Goal: Task Accomplishment & Management: Manage account settings

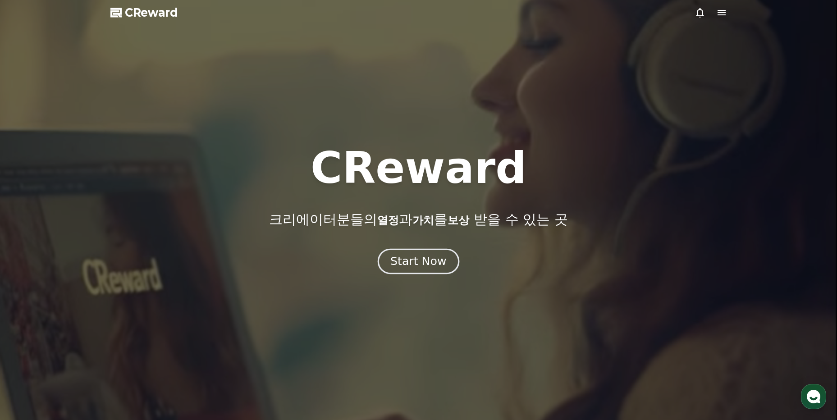
click at [432, 256] on div "Start Now" at bounding box center [418, 261] width 56 height 15
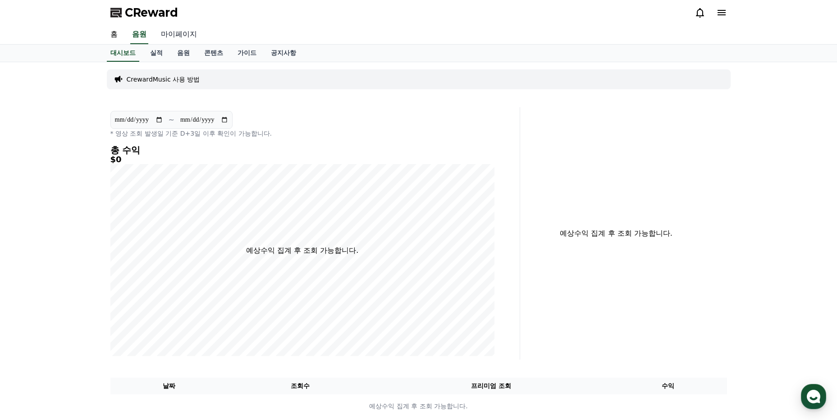
click at [175, 31] on link "마이페이지" at bounding box center [179, 34] width 50 height 19
select select "**********"
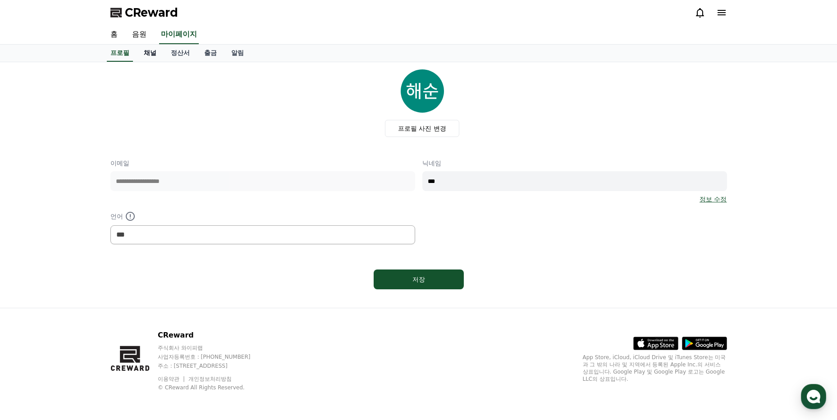
click at [152, 56] on link "채널" at bounding box center [150, 53] width 27 height 17
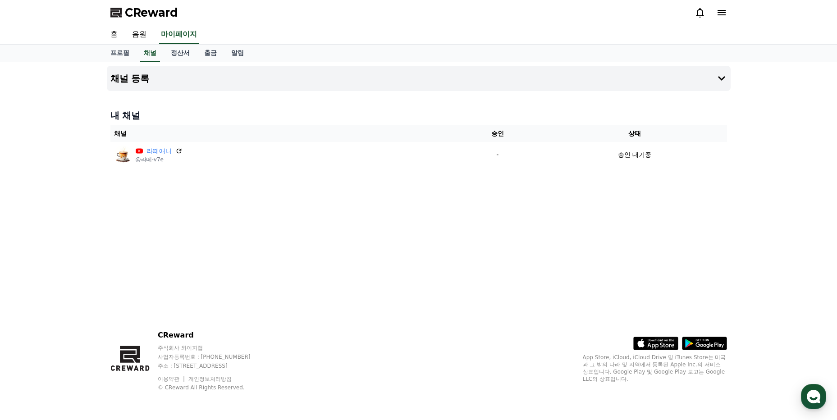
click at [248, 142] on th "채널" at bounding box center [281, 133] width 343 height 17
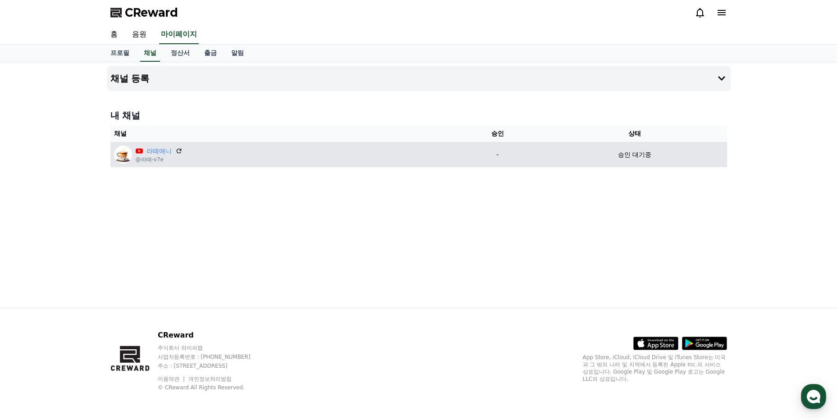
click at [236, 158] on div "라떼애니 @라떼-v7e" at bounding box center [281, 155] width 335 height 18
click at [180, 148] on icon at bounding box center [179, 151] width 8 height 8
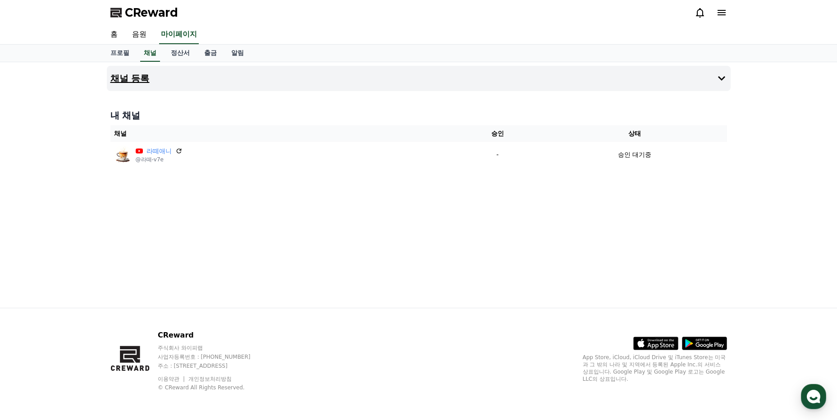
click at [147, 73] on h4 "채널 등록" at bounding box center [129, 78] width 39 height 10
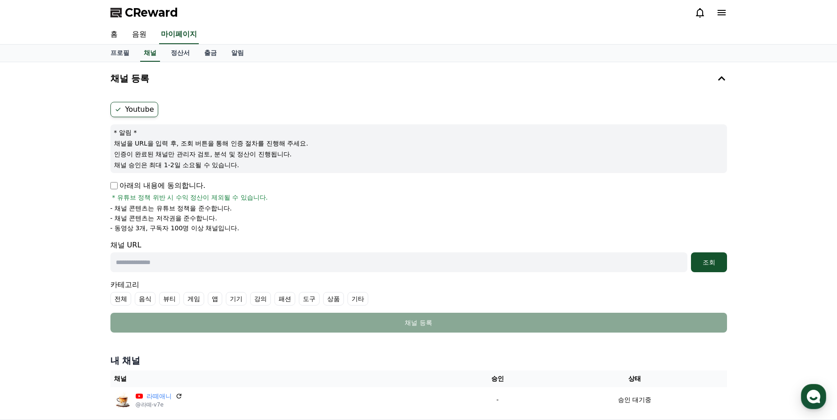
scroll to position [63, 0]
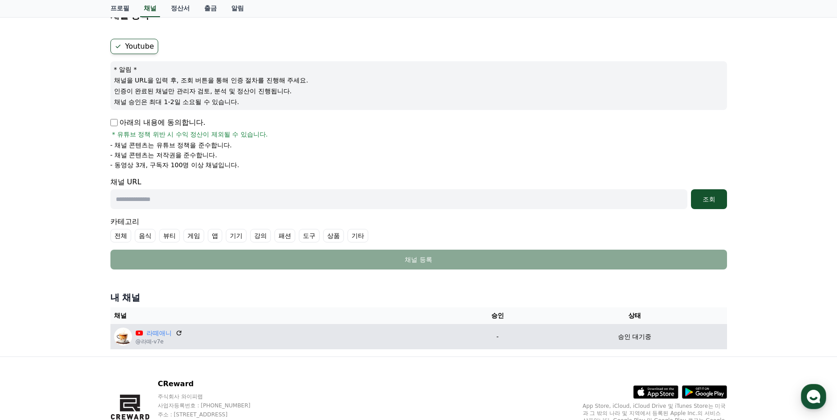
click at [643, 342] on td "승인 대기중" at bounding box center [634, 336] width 184 height 25
click at [634, 335] on p "승인 대기중" at bounding box center [634, 336] width 33 height 9
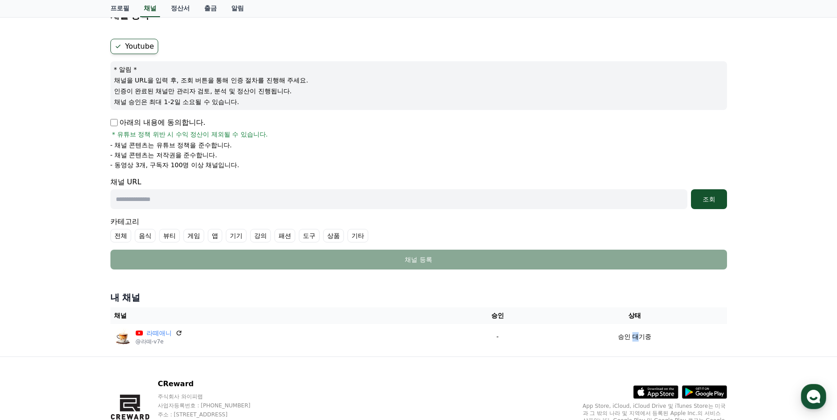
scroll to position [0, 0]
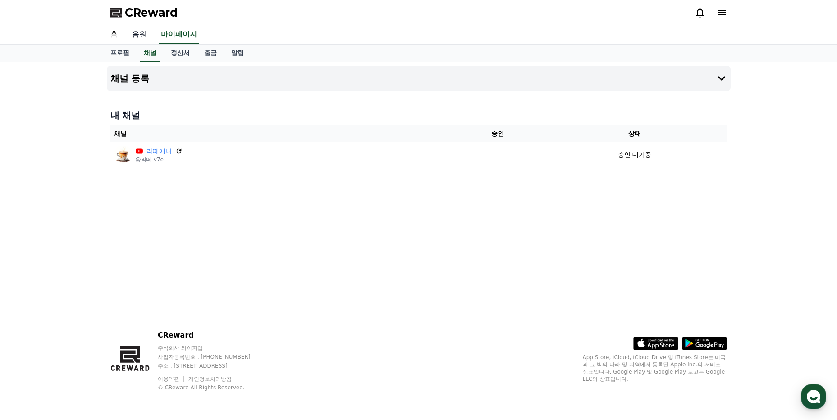
click at [133, 37] on link "음원" at bounding box center [139, 34] width 29 height 19
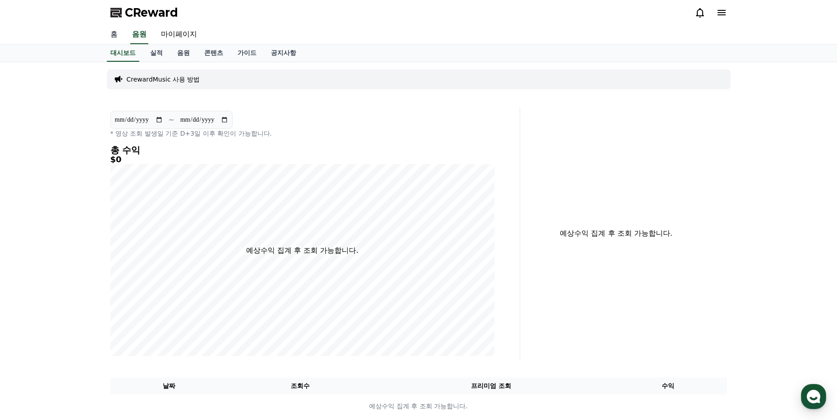
click at [110, 32] on link "홈" at bounding box center [114, 34] width 22 height 19
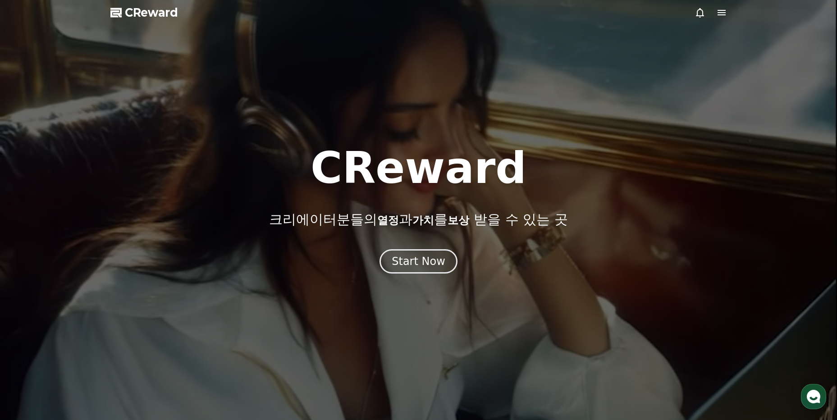
click at [151, 10] on span "CReward" at bounding box center [151, 12] width 53 height 14
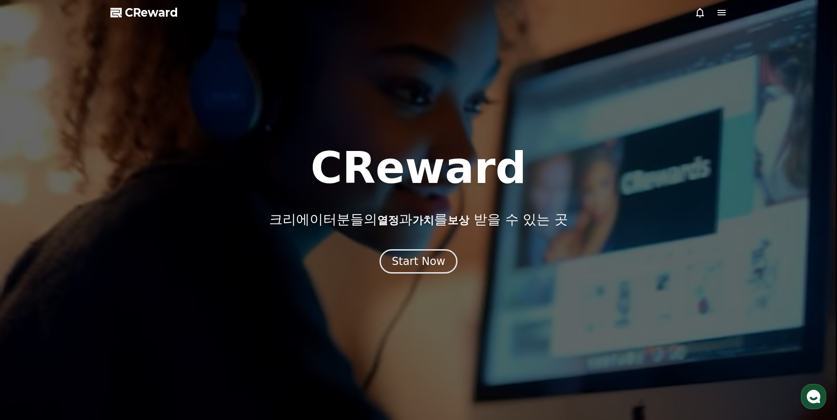
click at [715, 9] on div at bounding box center [711, 12] width 32 height 11
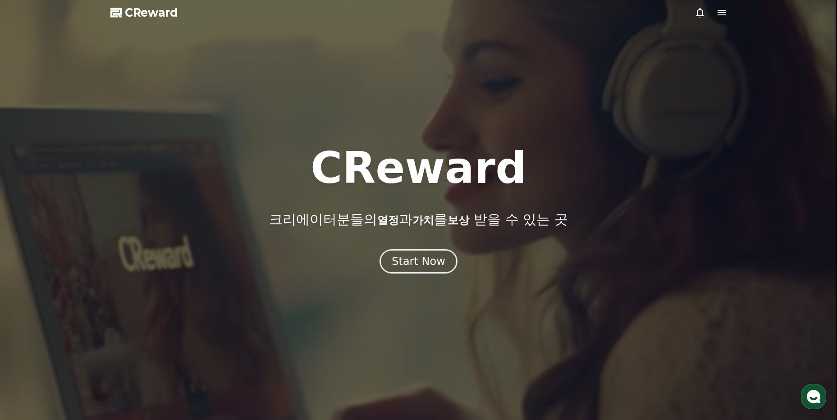
click at [720, 11] on icon at bounding box center [721, 12] width 11 height 11
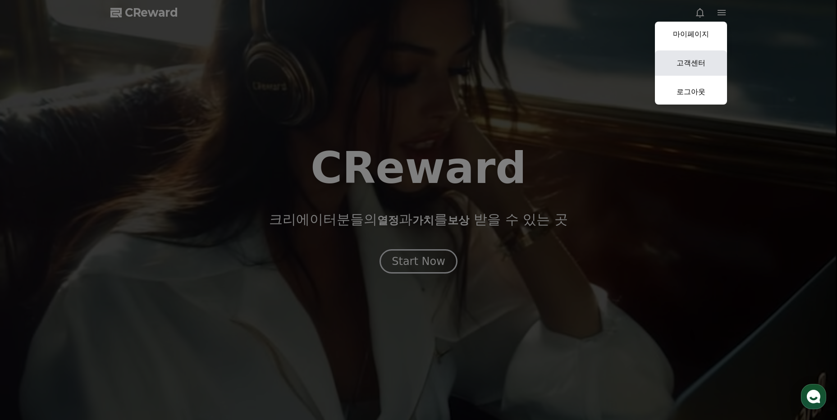
click at [705, 69] on link "고객센터" at bounding box center [691, 62] width 72 height 25
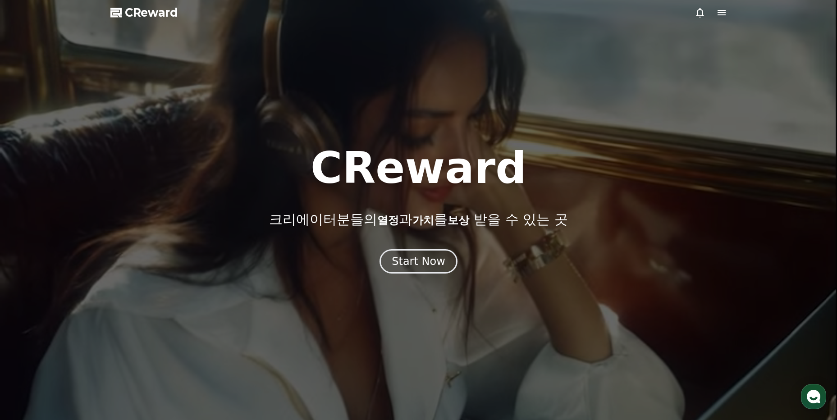
click at [715, 9] on div at bounding box center [711, 12] width 32 height 11
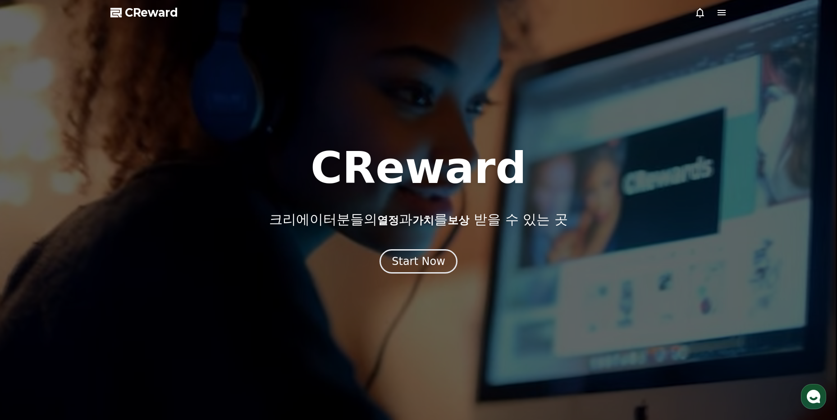
click at [725, 13] on icon at bounding box center [721, 12] width 11 height 11
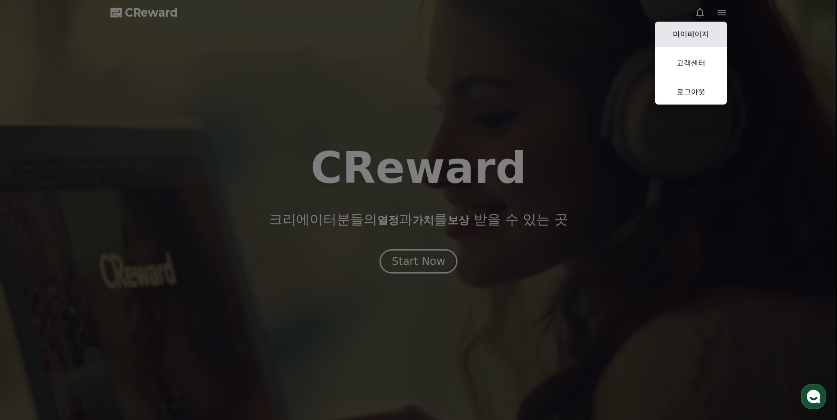
click at [686, 33] on link "마이페이지" at bounding box center [691, 34] width 72 height 25
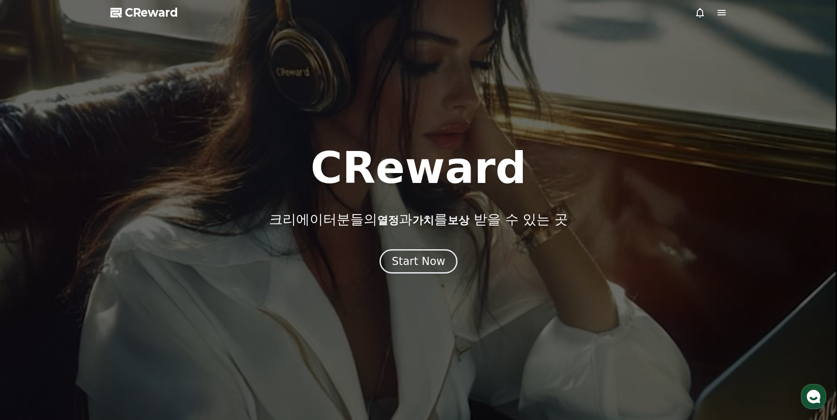
select select "**********"
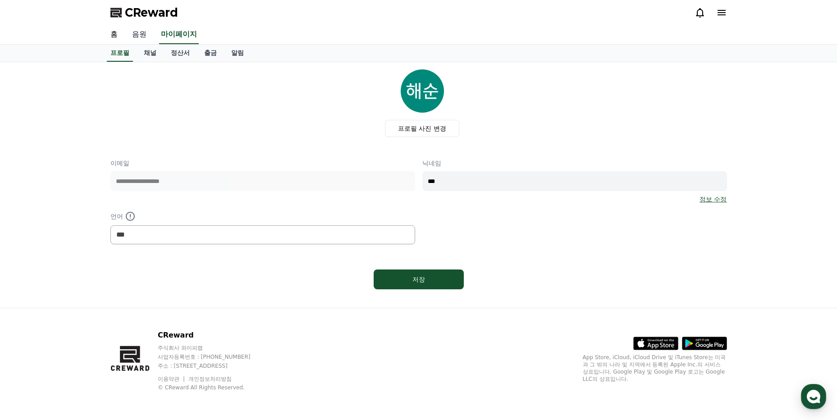
click at [148, 37] on link "음원" at bounding box center [139, 34] width 29 height 19
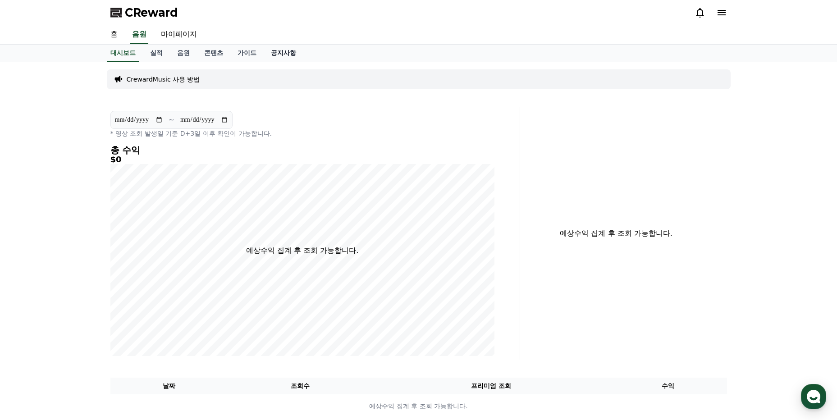
click at [276, 53] on link "공지사항" at bounding box center [284, 53] width 40 height 17
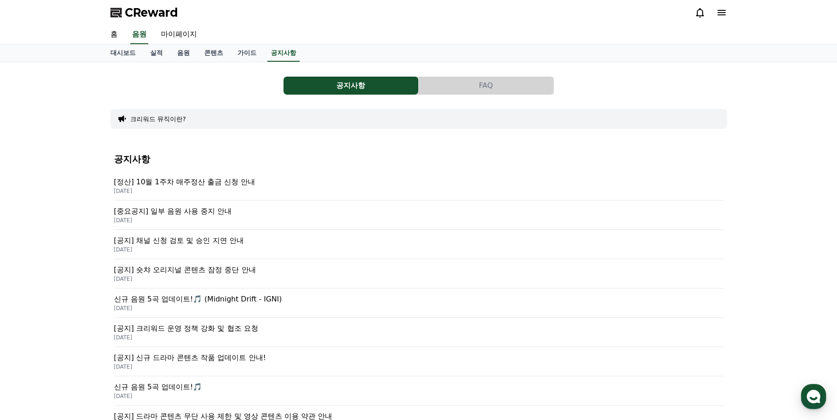
click at [223, 249] on p "2025-09-26" at bounding box center [418, 249] width 609 height 7
click at [220, 184] on p "[정산] 10월 1주차 매주정산 출금 신청 안내" at bounding box center [418, 182] width 609 height 11
click at [200, 210] on p "[중요공지] 일부 음원 사용 중지 안내" at bounding box center [418, 211] width 609 height 11
click at [215, 54] on link "콘텐츠" at bounding box center [213, 53] width 33 height 17
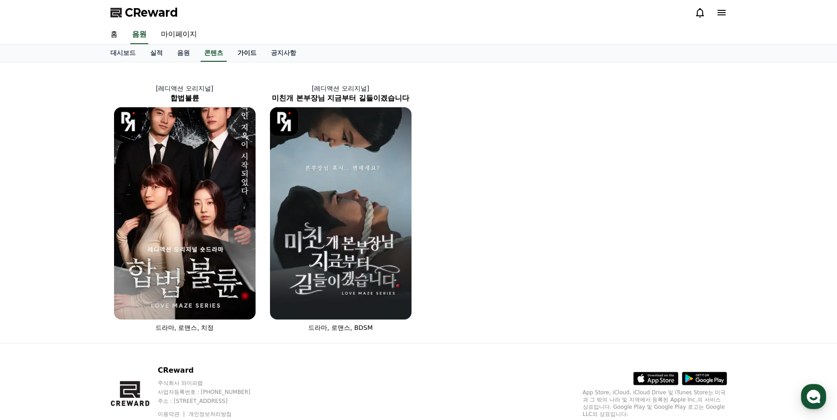
click at [247, 56] on link "가이드" at bounding box center [246, 53] width 33 height 17
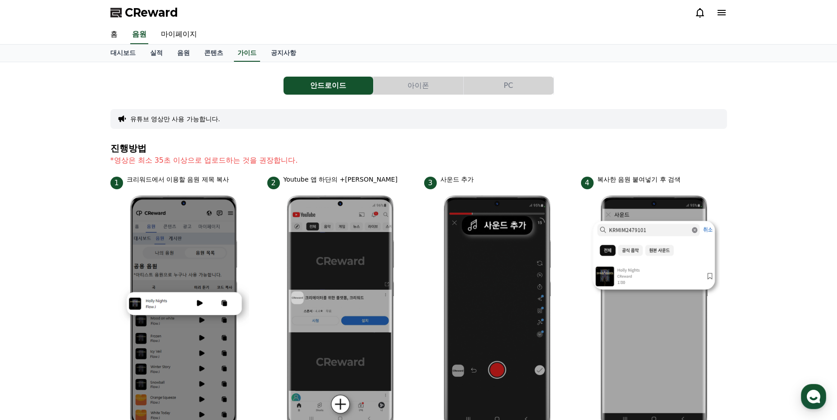
click at [198, 62] on div "안드로이드 아이폰 PC 유튜브 영상만 사용 가능합니다. 진행방법 *영상은 최소 35초 이상으로 업로드하는 것을 권장합니다. 1 크리워드에서 이…" at bounding box center [418, 391] width 631 height 659
click at [189, 53] on link "음원" at bounding box center [183, 53] width 27 height 17
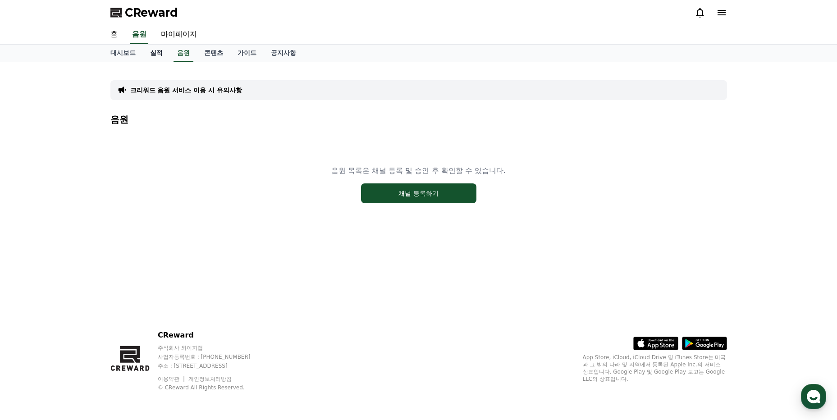
click at [158, 53] on link "실적" at bounding box center [156, 53] width 27 height 17
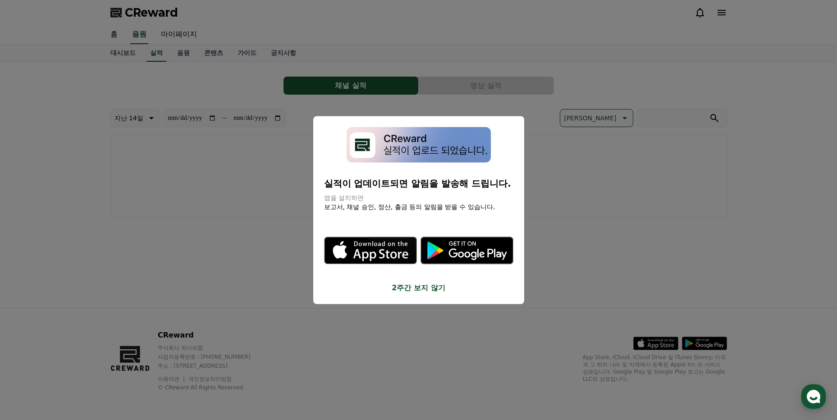
click at [231, 227] on button "close modal" at bounding box center [418, 210] width 837 height 420
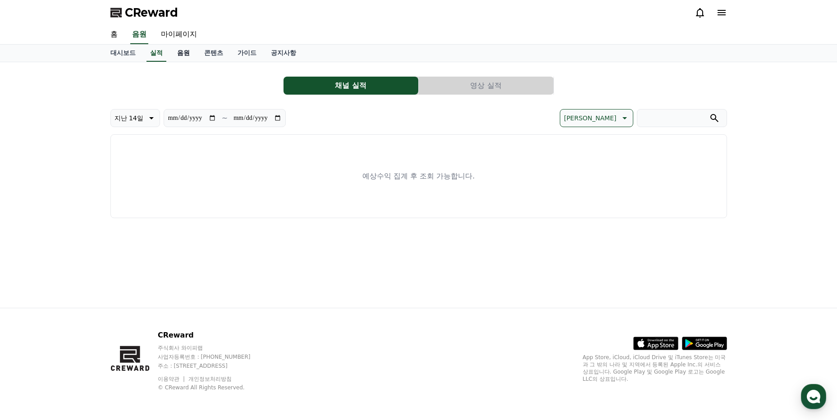
click at [189, 55] on link "음원" at bounding box center [183, 53] width 27 height 17
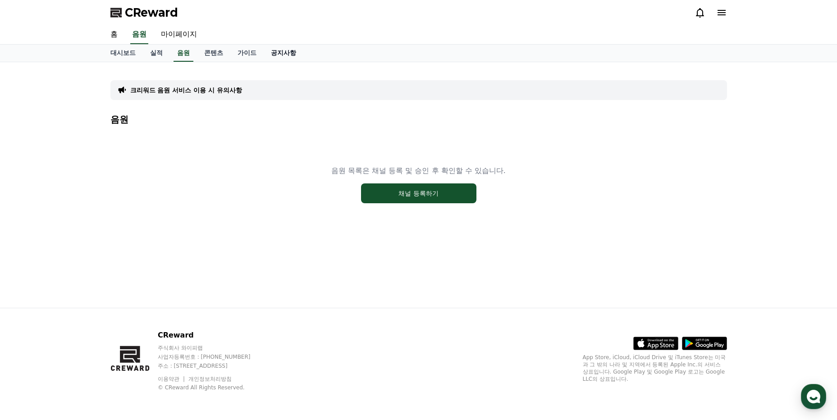
click at [268, 51] on link "공지사항" at bounding box center [284, 53] width 40 height 17
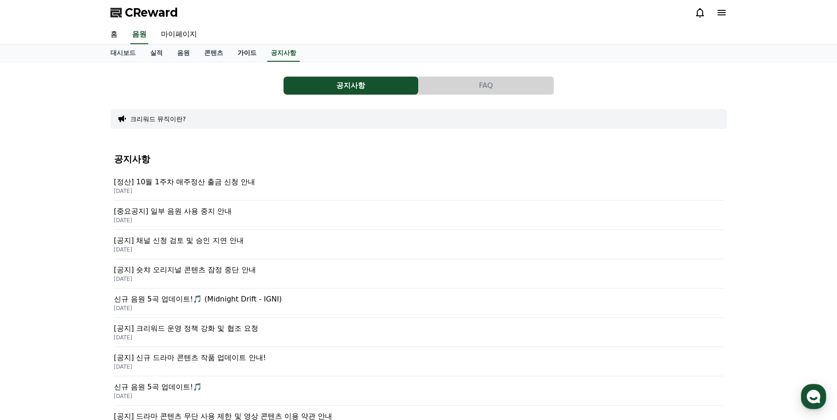
click at [246, 50] on link "가이드" at bounding box center [246, 53] width 33 height 17
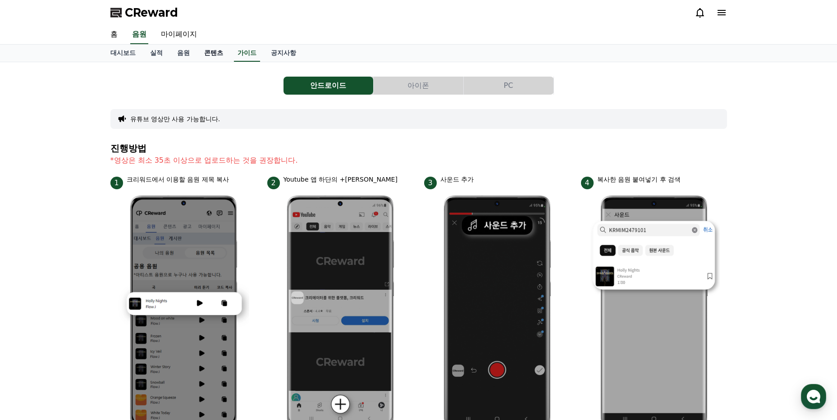
click at [215, 57] on link "콘텐츠" at bounding box center [213, 53] width 33 height 17
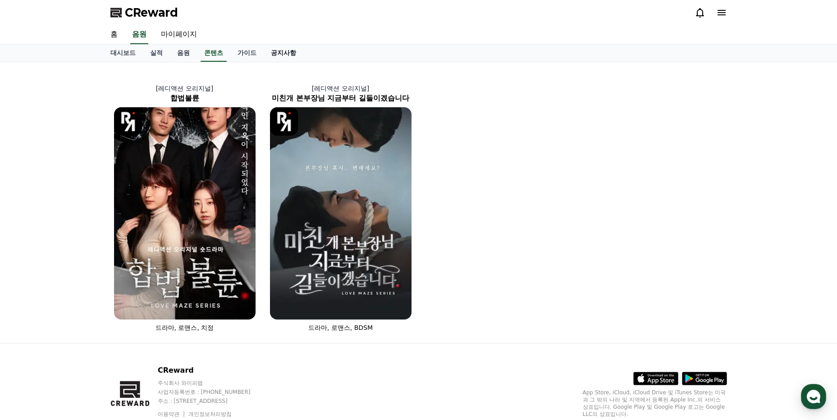
click at [279, 54] on link "공지사항" at bounding box center [284, 53] width 40 height 17
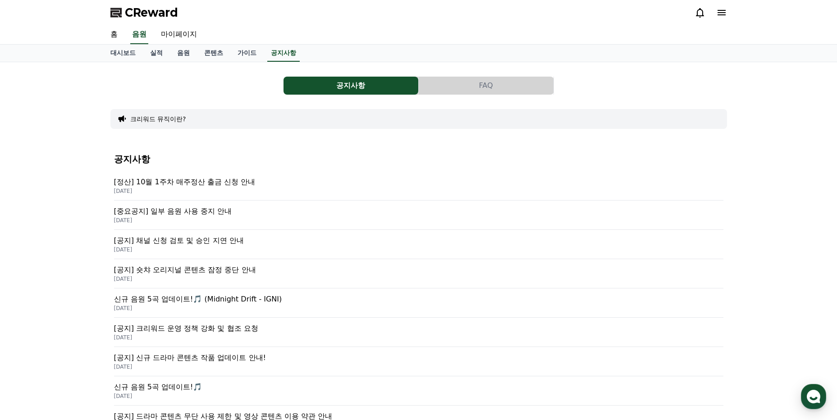
click at [777, 123] on div "공지사항 FAQ 크리워드 뮤직이란? 공지사항 [정산] 10월 1주차 매주정산 출금 신청 안내 2025-10-08 [중요공지] 일부 음원 사용 …" at bounding box center [418, 360] width 837 height 596
click at [126, 52] on link "대시보드" at bounding box center [123, 53] width 40 height 17
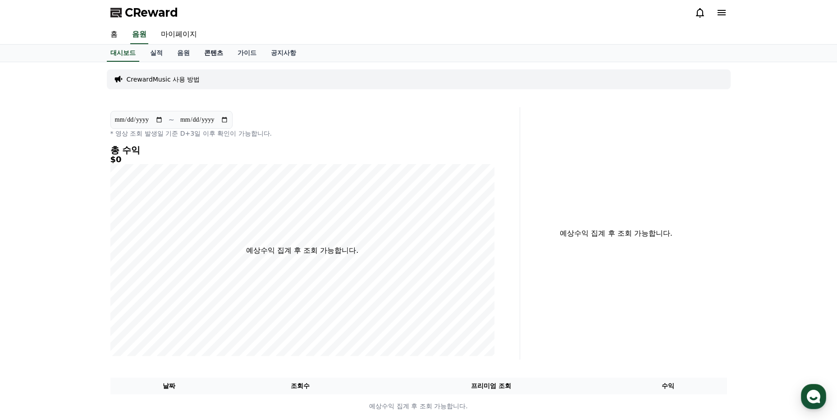
click at [211, 58] on link "콘텐츠" at bounding box center [213, 53] width 33 height 17
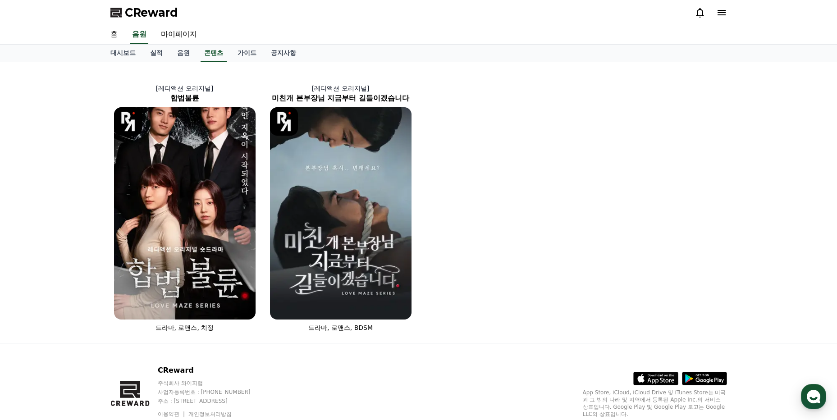
click at [193, 62] on div "대시보드 실적 음원 콘텐츠 가이드 공지사항" at bounding box center [418, 54] width 837 height 18
click at [182, 55] on link "음원" at bounding box center [183, 53] width 27 height 17
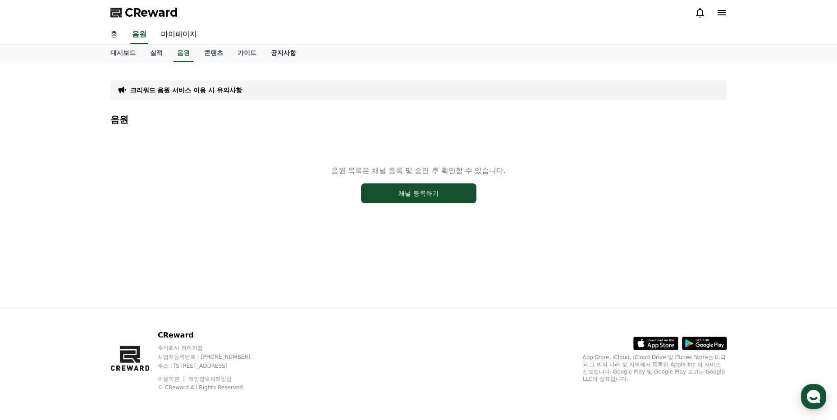
click at [273, 58] on link "공지사항" at bounding box center [284, 53] width 40 height 17
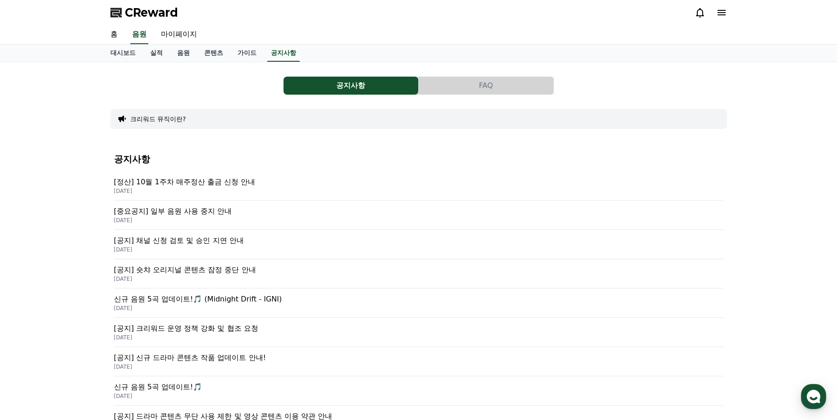
click at [163, 122] on button "크리워드 뮤직이란?" at bounding box center [158, 118] width 56 height 9
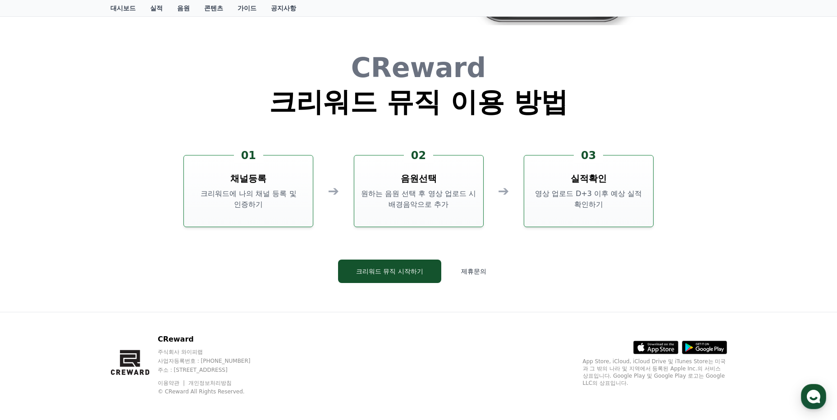
scroll to position [2083, 0]
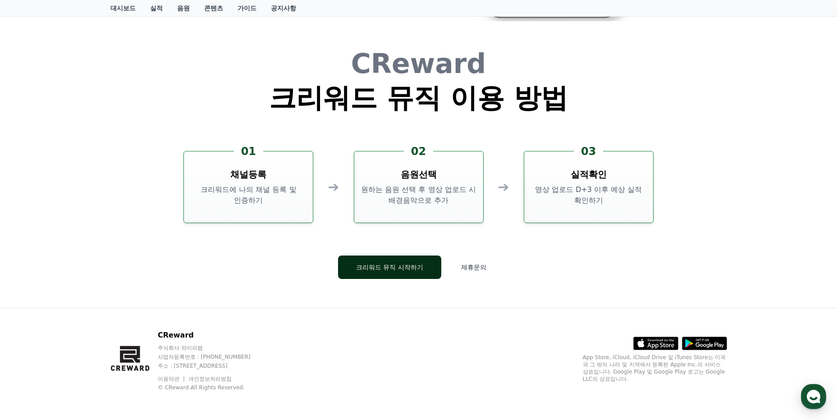
click at [415, 267] on button "크리워드 뮤직 시작하기" at bounding box center [389, 267] width 103 height 23
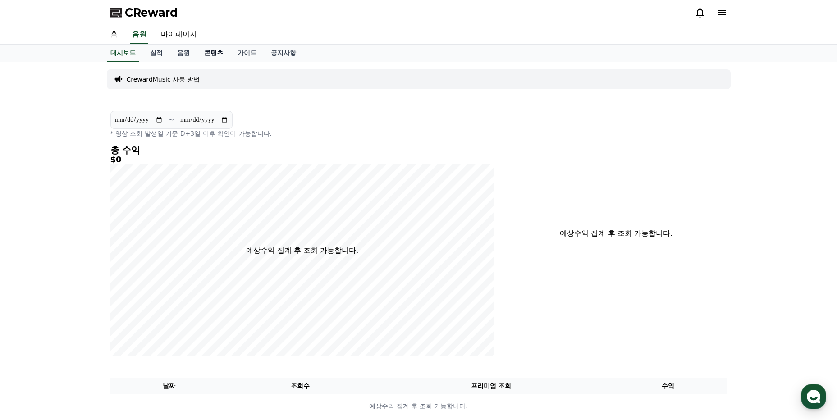
click at [221, 55] on link "콘텐츠" at bounding box center [213, 53] width 33 height 17
click at [152, 76] on p "CrewardMusic 사용 방법" at bounding box center [163, 79] width 73 height 9
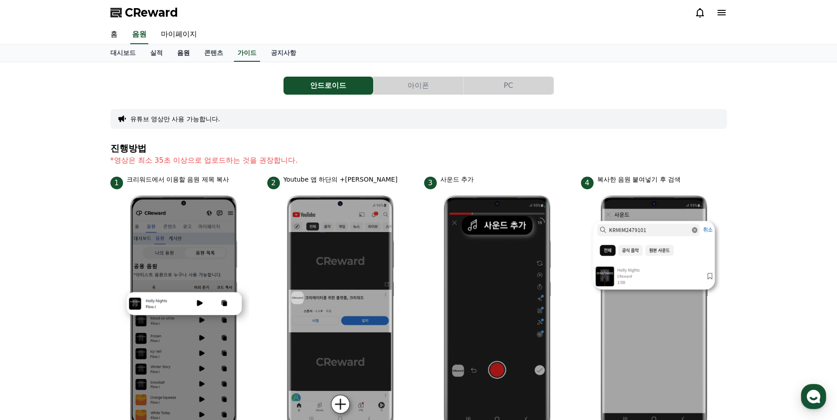
click at [187, 56] on link "음원" at bounding box center [183, 53] width 27 height 17
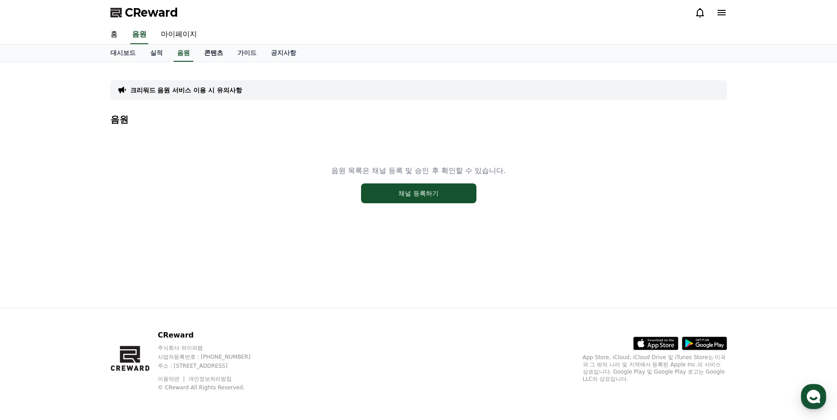
click at [210, 56] on link "콘텐츠" at bounding box center [213, 53] width 33 height 17
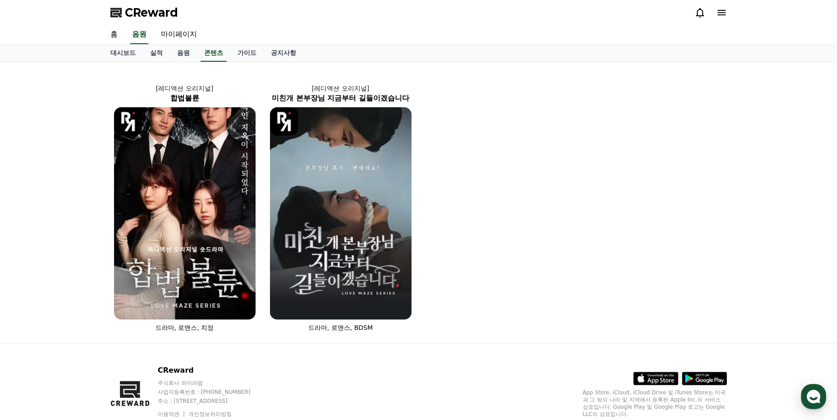
click at [195, 53] on link "음원" at bounding box center [183, 53] width 27 height 17
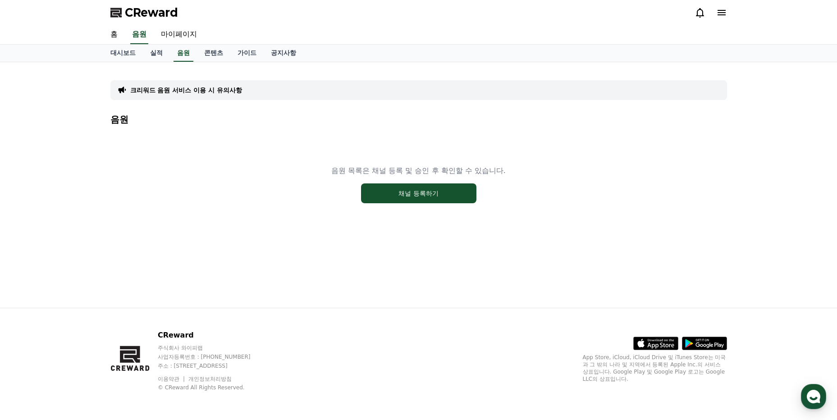
drag, startPoint x: 196, startPoint y: 81, endPoint x: 196, endPoint y: 93, distance: 11.7
click at [196, 81] on div "크리워드 음원 서비스 이용 시 유의사항" at bounding box center [418, 90] width 617 height 20
click at [196, 93] on p "크리워드 음원 서비스 이용 시 유의사항" at bounding box center [186, 90] width 112 height 9
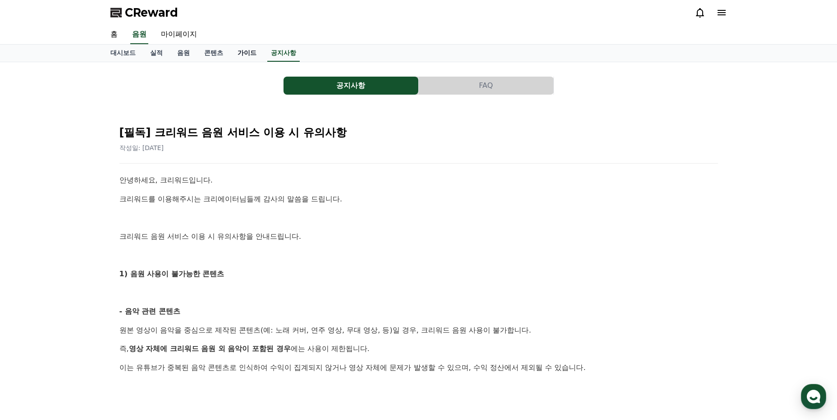
click at [242, 49] on link "가이드" at bounding box center [246, 53] width 33 height 17
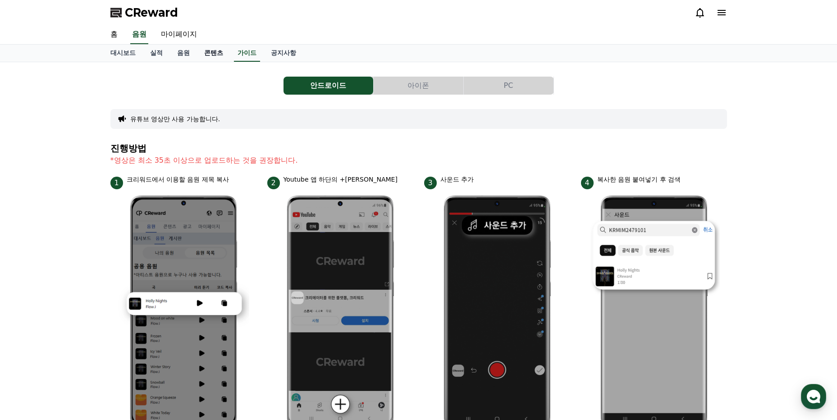
click at [217, 57] on link "콘텐츠" at bounding box center [213, 53] width 33 height 17
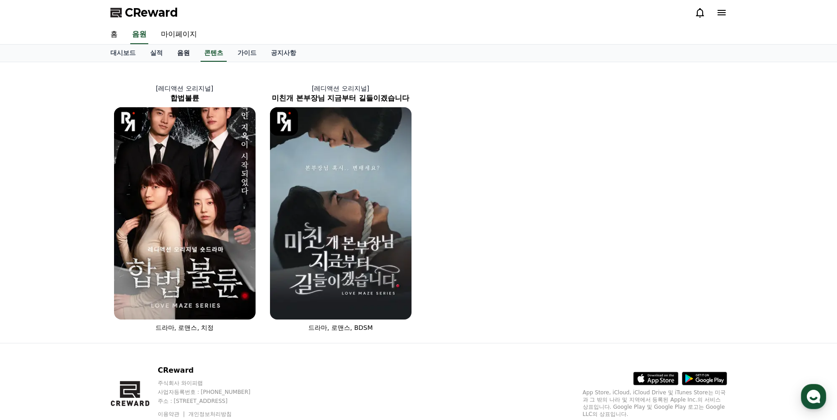
click at [184, 56] on link "음원" at bounding box center [183, 53] width 27 height 17
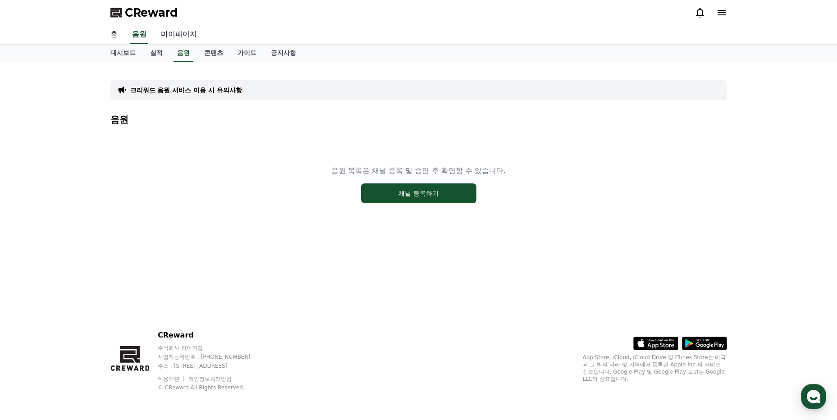
click at [178, 38] on link "마이페이지" at bounding box center [179, 34] width 50 height 19
select select "**********"
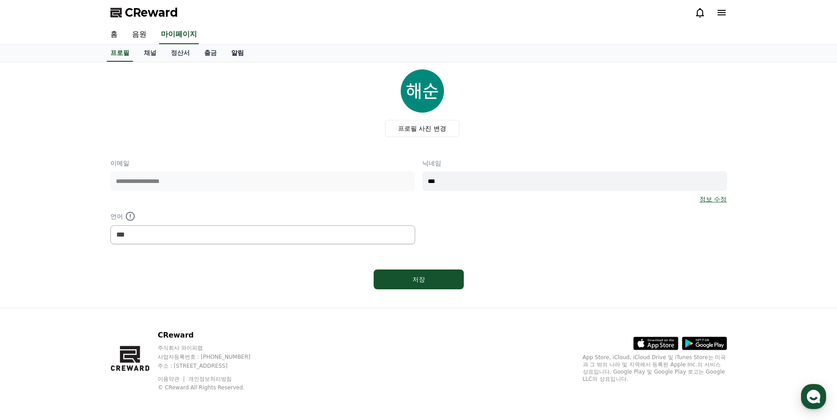
click at [229, 51] on link "알림" at bounding box center [237, 53] width 27 height 17
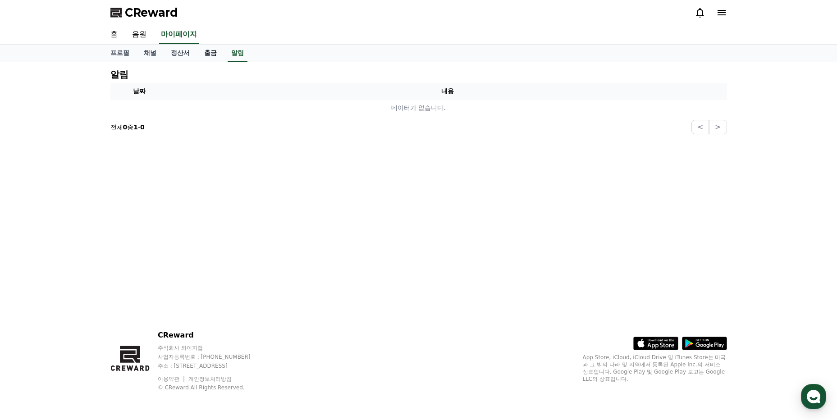
click at [212, 53] on link "출금" at bounding box center [210, 53] width 27 height 17
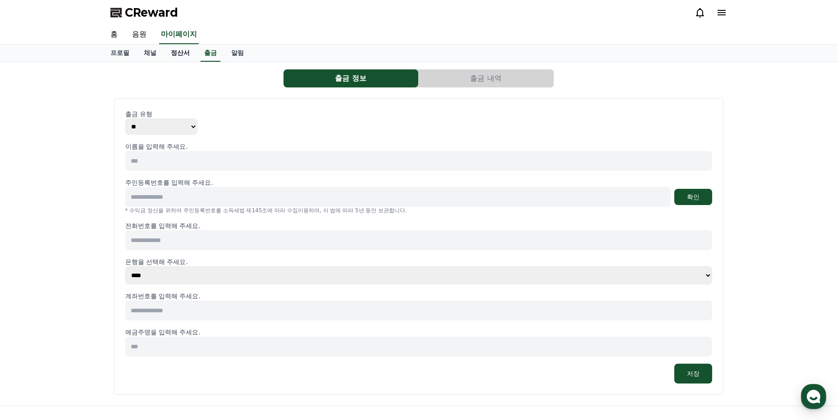
click at [174, 58] on link "정산서" at bounding box center [180, 53] width 33 height 17
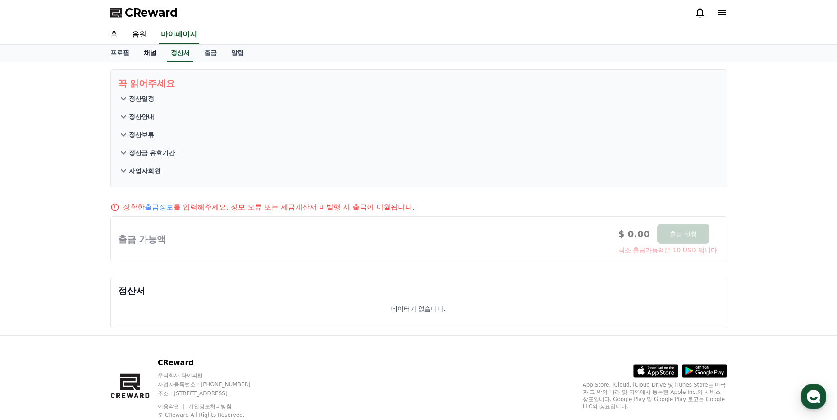
click at [146, 58] on link "채널" at bounding box center [150, 53] width 27 height 17
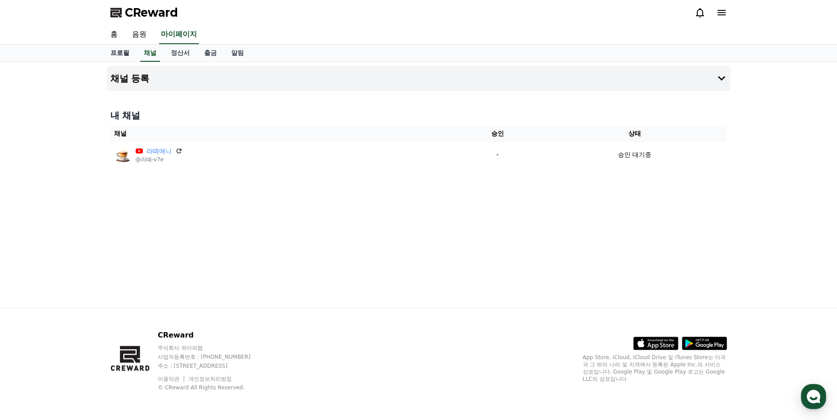
click at [119, 58] on link "프로필" at bounding box center [119, 53] width 33 height 17
select select "**********"
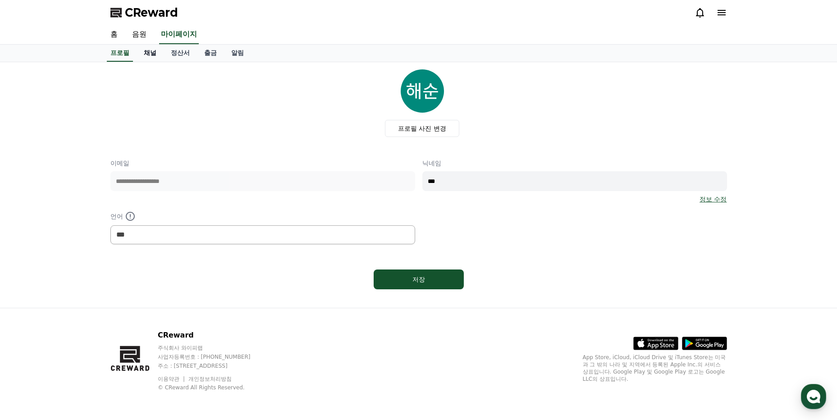
click at [144, 58] on link "채널" at bounding box center [150, 53] width 27 height 17
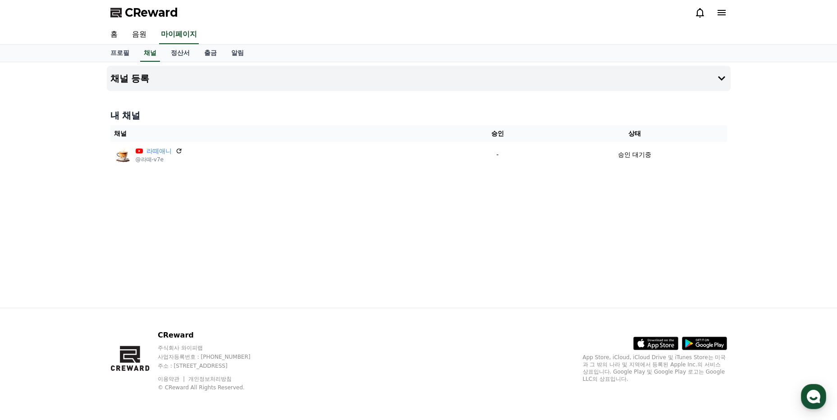
click at [154, 95] on div "채널 등록 내 채널 채널 승인 상태 라떼애니 @라떼-v7e - 승인 대기중" at bounding box center [418, 185] width 631 height 246
click at [145, 87] on button "채널 등록" at bounding box center [419, 78] width 624 height 25
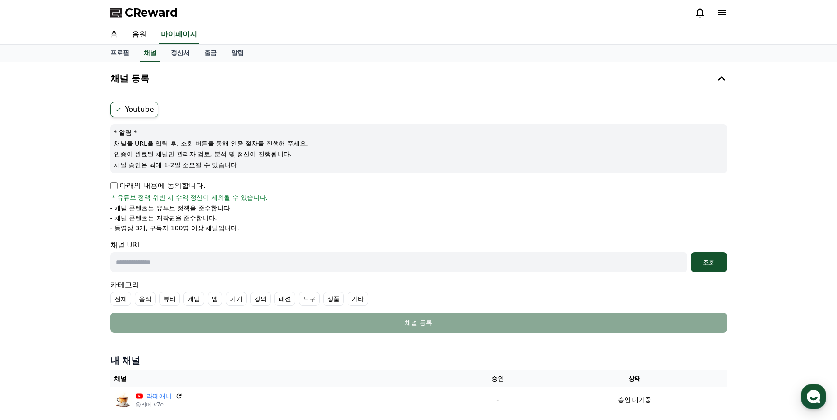
drag, startPoint x: 124, startPoint y: 150, endPoint x: 219, endPoint y: 163, distance: 95.5
click at [219, 163] on div "* 알림 * 채널을 URL을 입력 후, 조회 버튼을 통해 인증 절차를 진행해 주세요. 인증이 완료된 채널만 관리자 검토, 분석 및 정산이 진행…" at bounding box center [418, 148] width 617 height 49
click at [219, 163] on p "채널 승인은 최대 1-2일 소요될 수 있습니다." at bounding box center [418, 164] width 609 height 9
drag, startPoint x: 146, startPoint y: 205, endPoint x: 220, endPoint y: 232, distance: 78.6
click at [219, 232] on ul "- 채널 콘텐츠는 유튜브 정책을 준수합니다. - 채널 콘텐츠는 저작권을 준수합니다. - 동영상 3개, 구독자 100명 이상 채널입니다." at bounding box center [418, 218] width 617 height 29
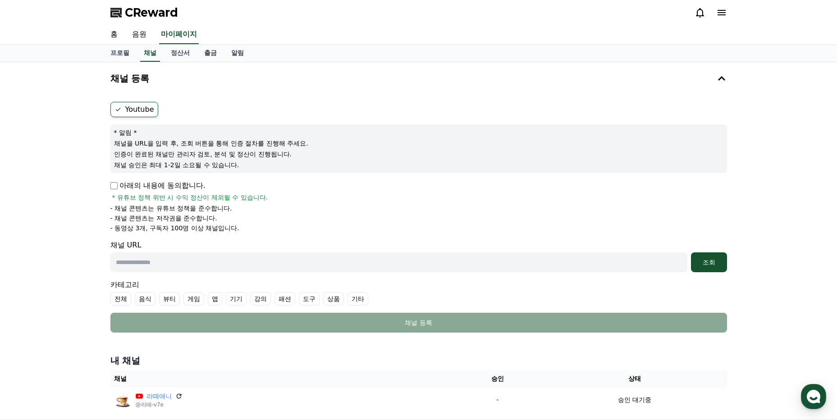
click at [220, 232] on p "- 동영상 3개, 구독자 100명 이상 채널입니다." at bounding box center [174, 228] width 129 height 9
drag, startPoint x: 239, startPoint y: 226, endPoint x: 120, endPoint y: 204, distance: 121.1
click at [120, 204] on ul "- 채널 콘텐츠는 유튜브 정책을 준수합니다. - 채널 콘텐츠는 저작권을 준수합니다. - 동영상 3개, 구독자 100명 이상 채널입니다." at bounding box center [418, 218] width 617 height 29
click at [119, 203] on div "아래의 내용에 동의합니다. * 유튜브 정책 위반 시 수익 정산이 제외될 수 있습니다. - 채널 콘텐츠는 유튜브 정책을 준수합니다. - 채널 콘…" at bounding box center [418, 206] width 617 height 52
